Goal: Check status: Check status

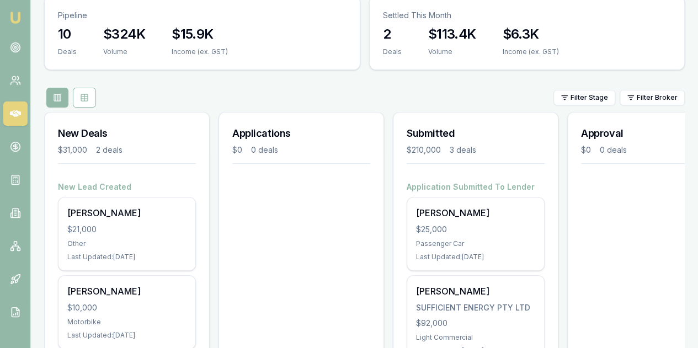
scroll to position [183, 0]
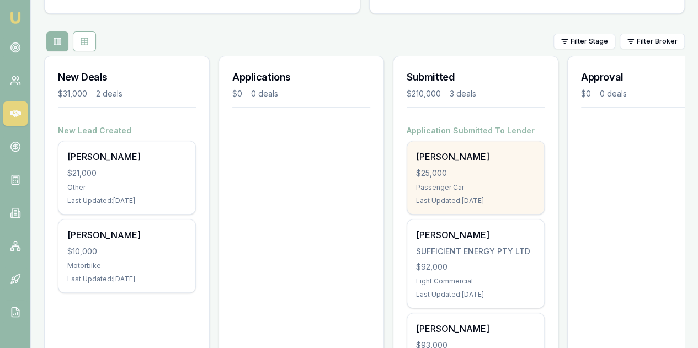
click at [471, 168] on div "$25,000" at bounding box center [475, 173] width 119 height 11
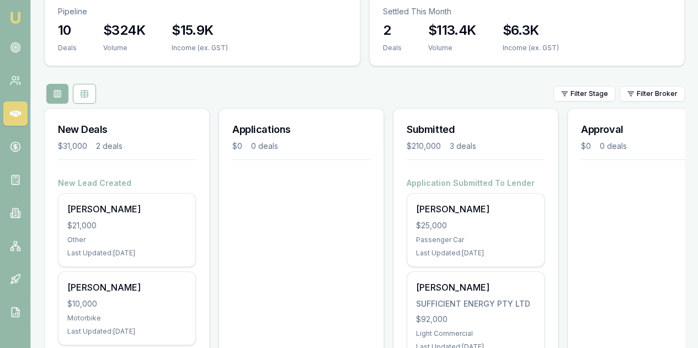
scroll to position [73, 0]
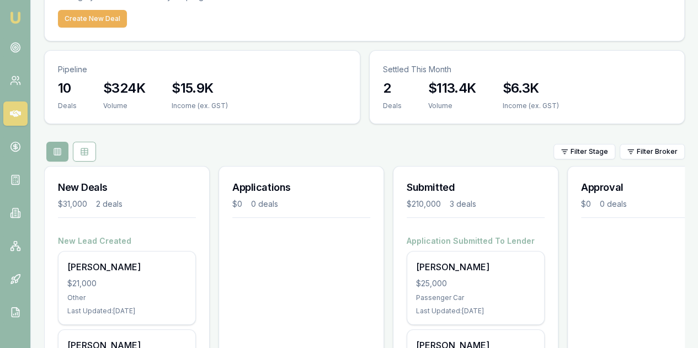
click at [328, 233] on div "Applications $0 0 deals" at bounding box center [300, 338] width 165 height 345
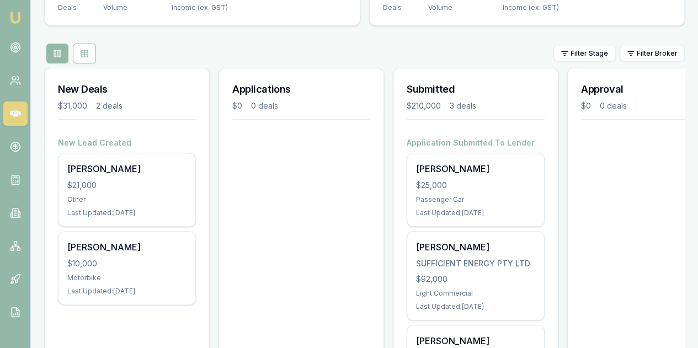
scroll to position [183, 0]
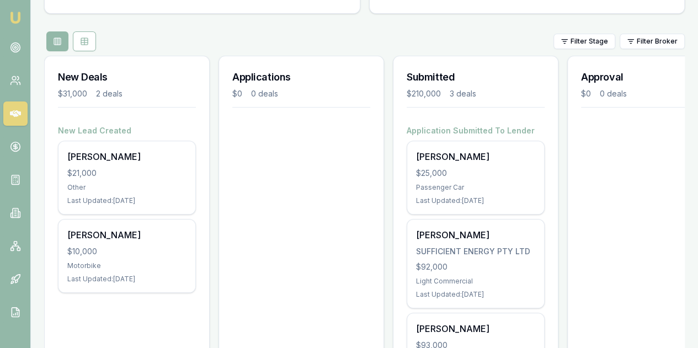
click at [263, 141] on div "Applications $0 0 deals" at bounding box center [300, 228] width 165 height 345
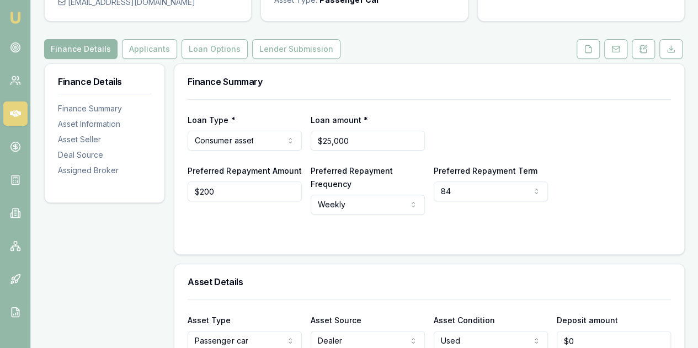
scroll to position [110, 0]
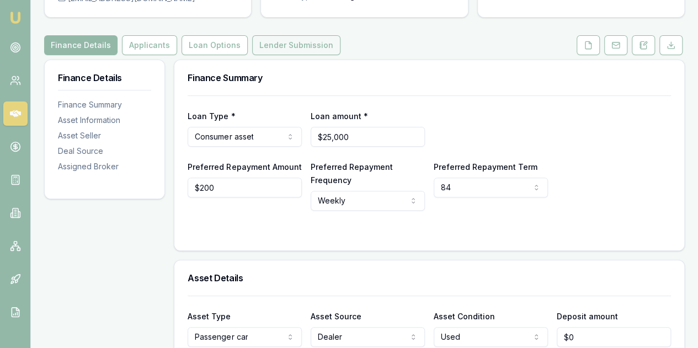
click at [283, 40] on button "Lender Submission" at bounding box center [296, 45] width 88 height 20
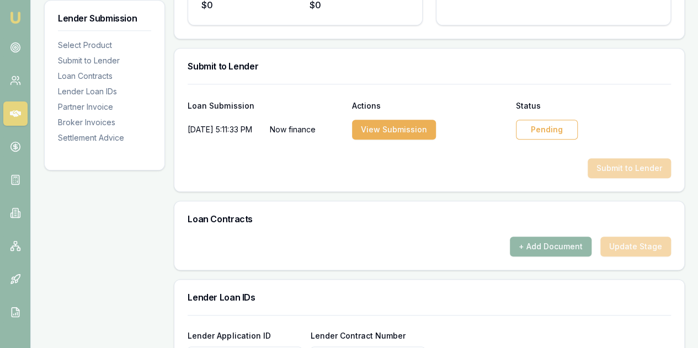
scroll to position [551, 0]
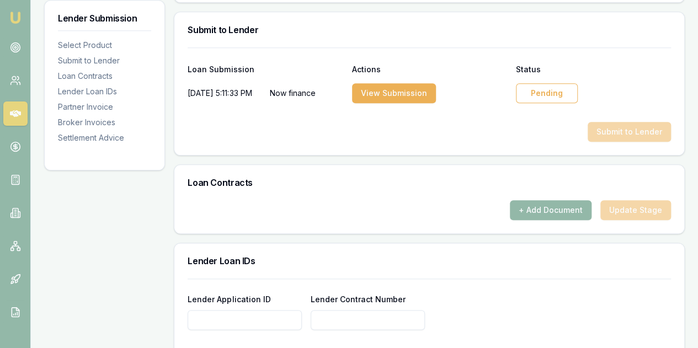
click at [535, 88] on div "Pending" at bounding box center [547, 93] width 62 height 20
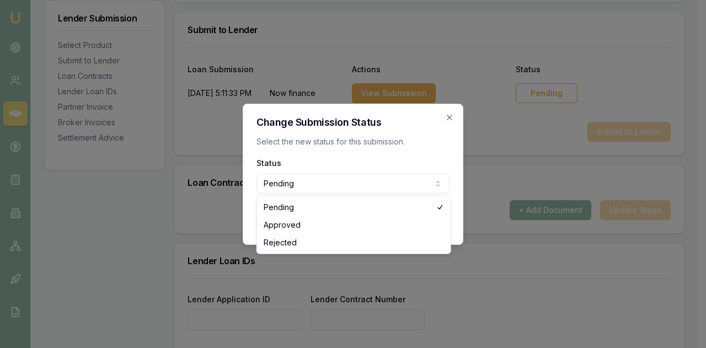
select select "APPROVED"
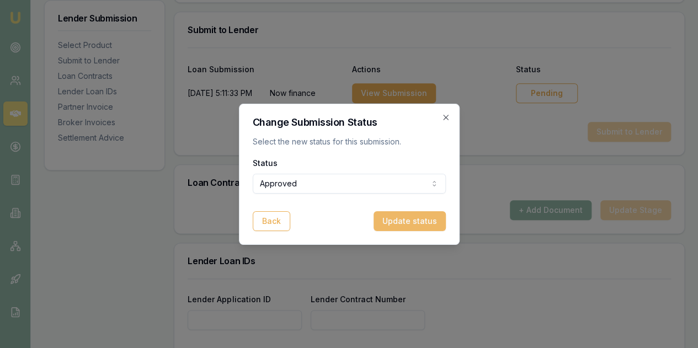
click at [405, 219] on button "Update status" at bounding box center [409, 221] width 72 height 20
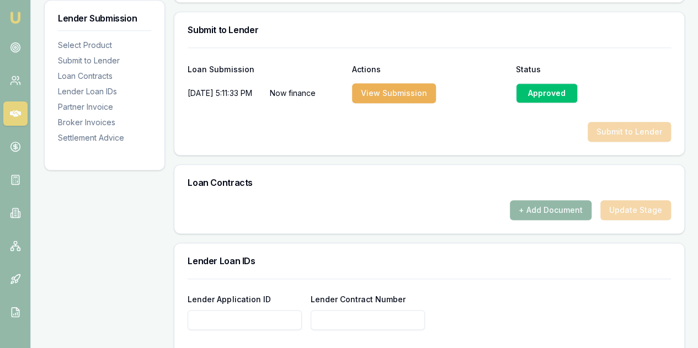
paste input "1311906B"
type input "1311906B"
paste input "1311906B"
type input "1311906B"
click at [470, 312] on div "Lender Application ID 1311906B Lender Contract Number 1311906B" at bounding box center [428, 310] width 483 height 37
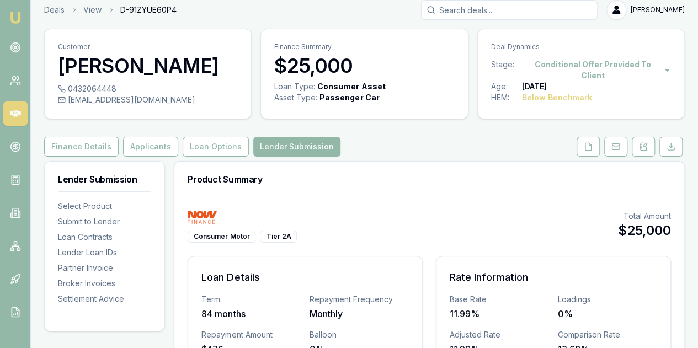
scroll to position [0, 0]
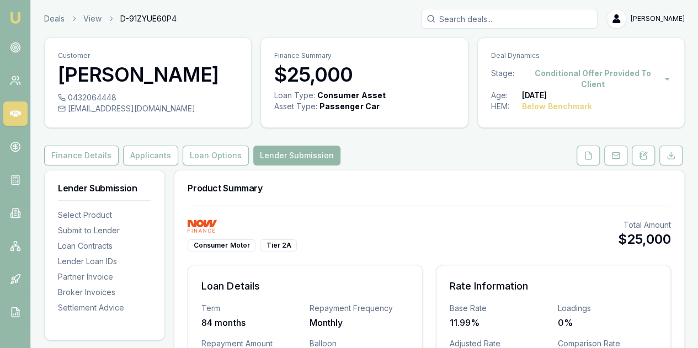
type input "1311906B"
click at [50, 16] on link "Deals" at bounding box center [54, 18] width 20 height 11
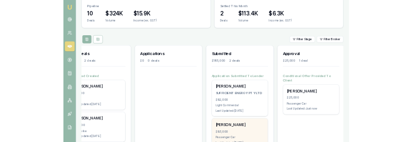
scroll to position [129, 0]
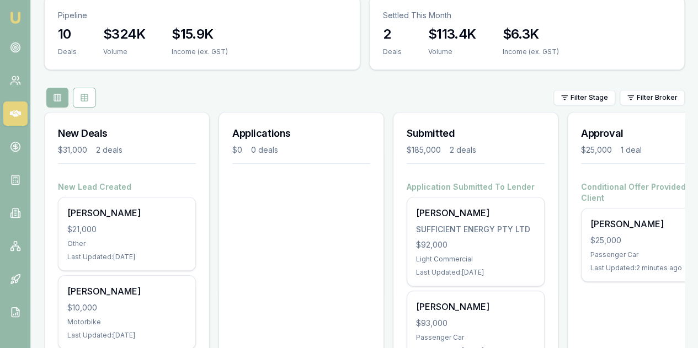
scroll to position [129, 0]
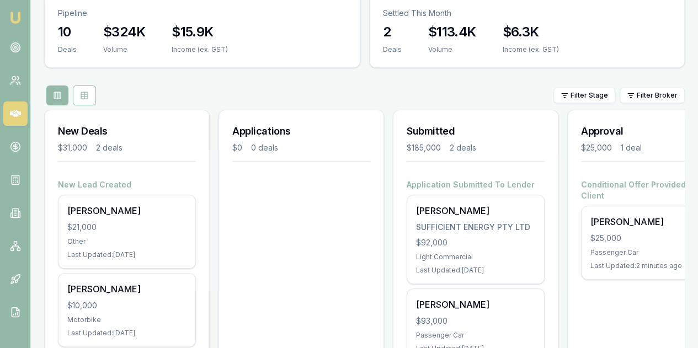
click at [617, 218] on div "Approval $25,000 1 deal Conditional Offer Provided To Client Hadi Dirani $25,00…" at bounding box center [649, 262] width 165 height 304
click at [486, 85] on div "Filter Stage Filter Broker" at bounding box center [364, 95] width 640 height 20
